Goal: Task Accomplishment & Management: Use online tool/utility

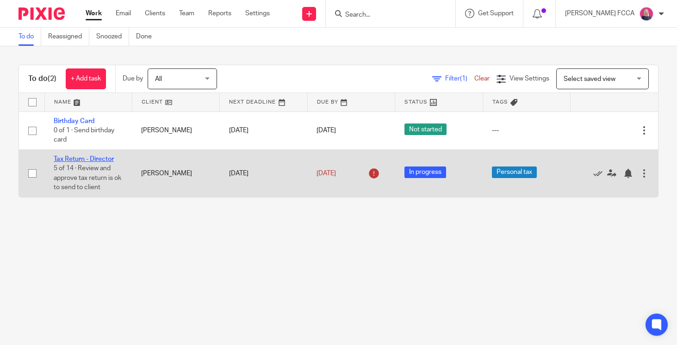
click at [66, 161] on link "Tax Return - Director" at bounding box center [84, 159] width 60 height 6
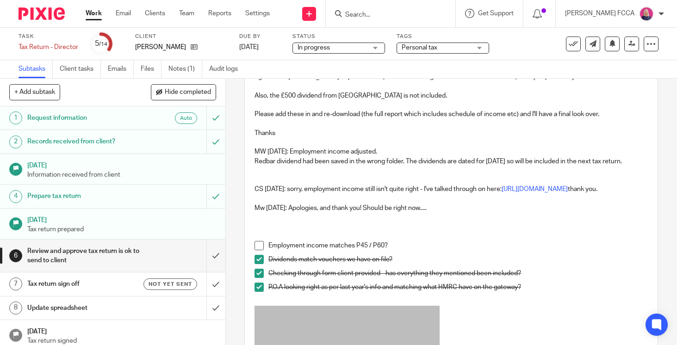
scroll to position [95, 0]
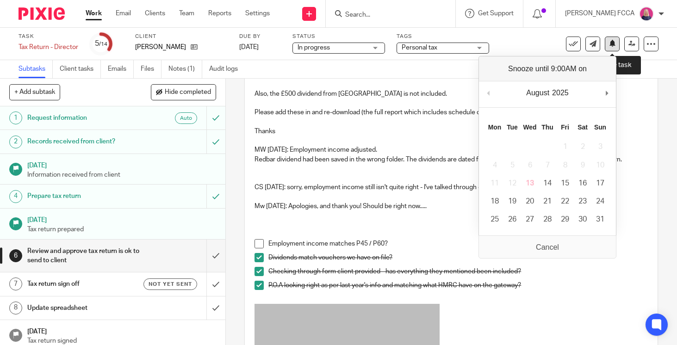
click at [613, 43] on icon at bounding box center [612, 43] width 7 height 7
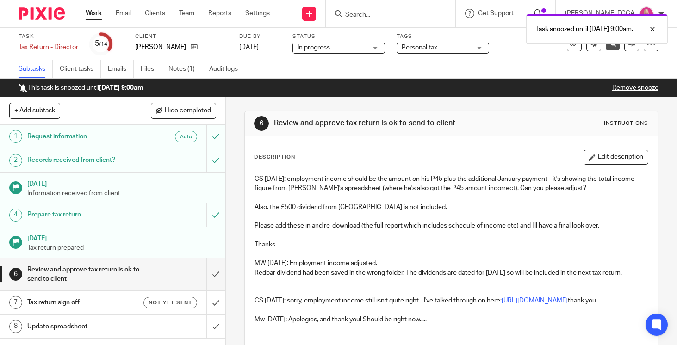
click at [546, 12] on div "Task snoozed until 14 Aug 2025 9:00am." at bounding box center [503, 26] width 329 height 35
click at [654, 29] on div at bounding box center [645, 29] width 25 height 11
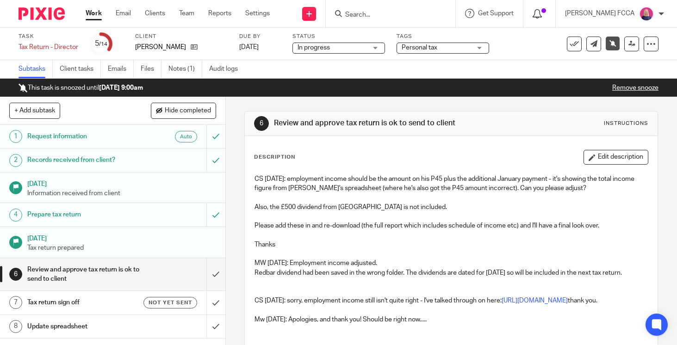
click at [542, 13] on icon at bounding box center [536, 13] width 9 height 9
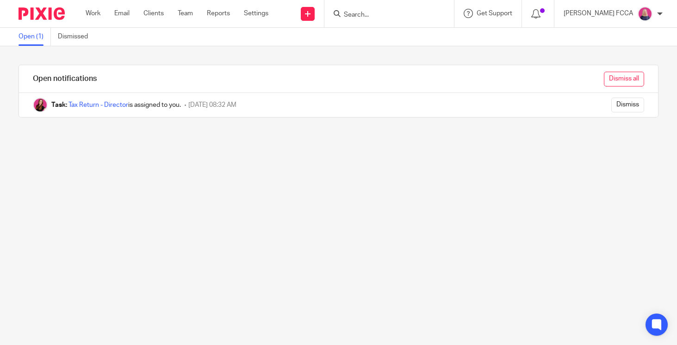
click at [617, 83] on input "Dismiss all" at bounding box center [624, 79] width 40 height 15
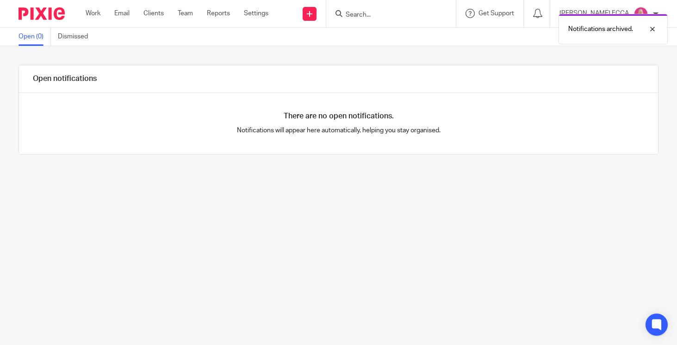
click at [30, 13] on img at bounding box center [42, 13] width 46 height 12
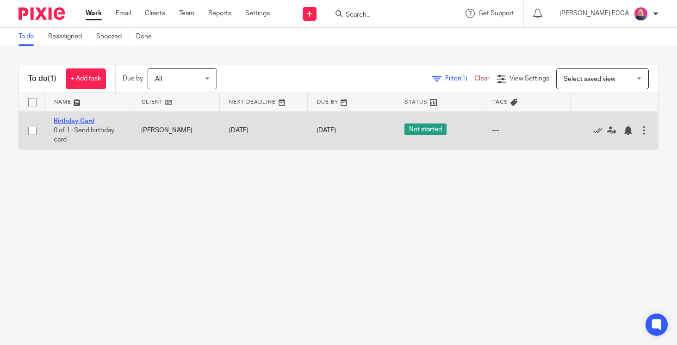
click at [78, 123] on link "Birthday Card" at bounding box center [74, 121] width 41 height 6
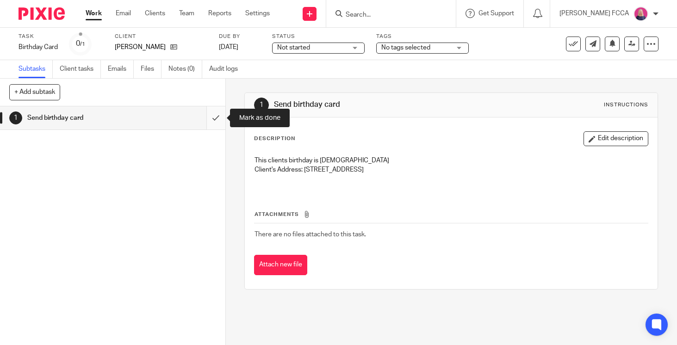
click at [216, 119] on input "submit" at bounding box center [112, 117] width 225 height 23
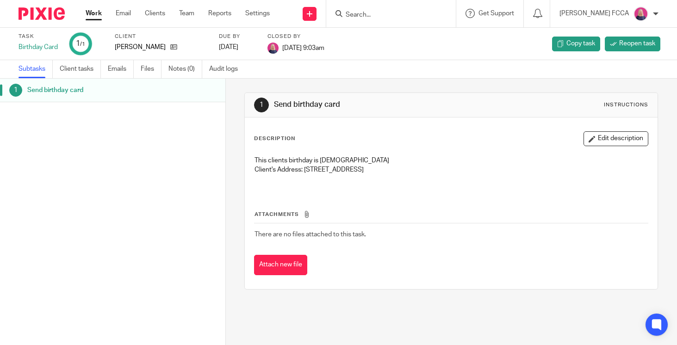
click at [47, 16] on img at bounding box center [42, 13] width 46 height 12
